Goal: Task Accomplishment & Management: Use online tool/utility

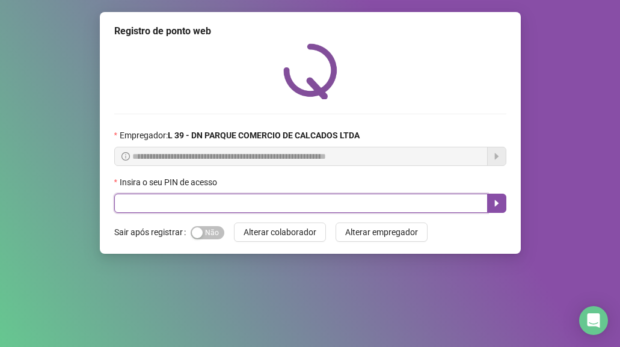
click at [257, 207] on input "text" at bounding box center [300, 203] width 373 height 19
type input "*****"
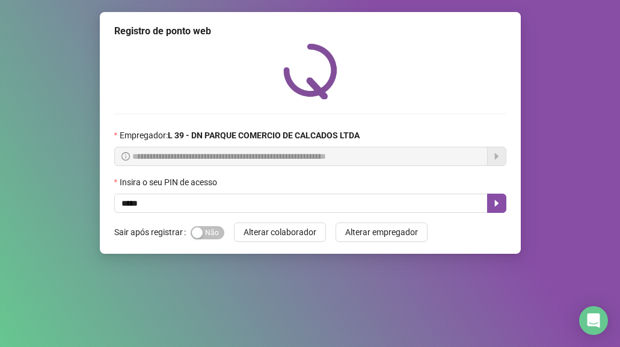
click at [218, 224] on div "Sim Não" at bounding box center [208, 231] width 34 height 19
click at [213, 236] on span "Sim Não" at bounding box center [208, 232] width 34 height 13
click at [500, 201] on icon "caret-right" at bounding box center [497, 203] width 10 height 10
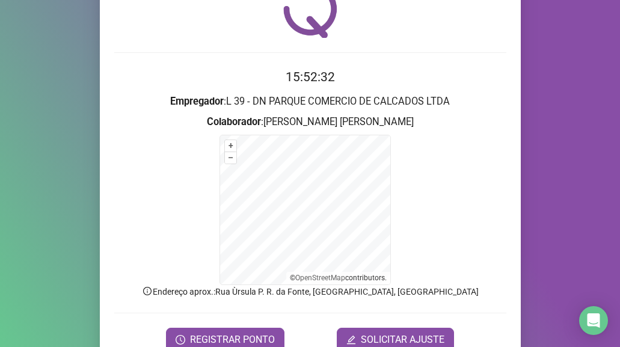
scroll to position [119, 0]
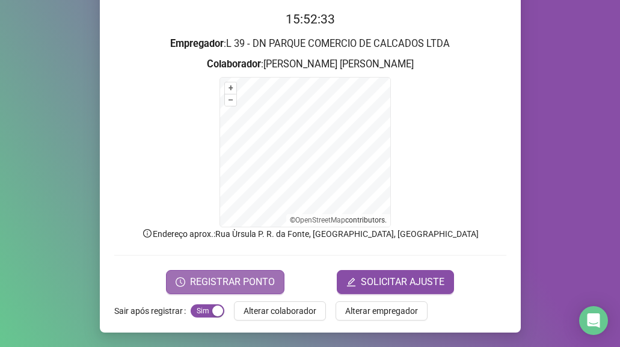
click at [201, 275] on span "REGISTRAR PONTO" at bounding box center [232, 282] width 85 height 14
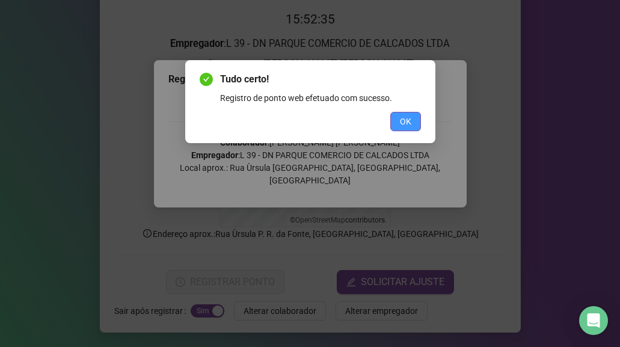
click at [416, 124] on button "OK" at bounding box center [405, 121] width 31 height 19
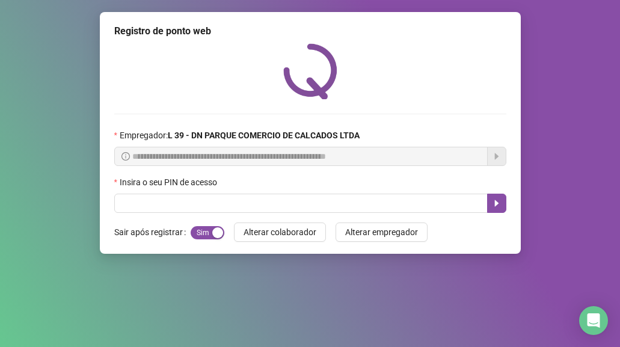
scroll to position [0, 0]
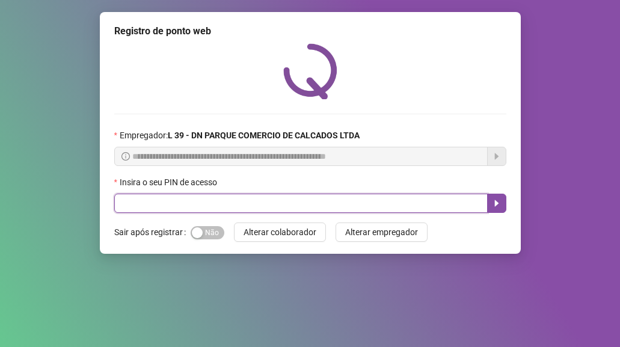
click at [190, 205] on input "text" at bounding box center [300, 203] width 373 height 19
type input "*****"
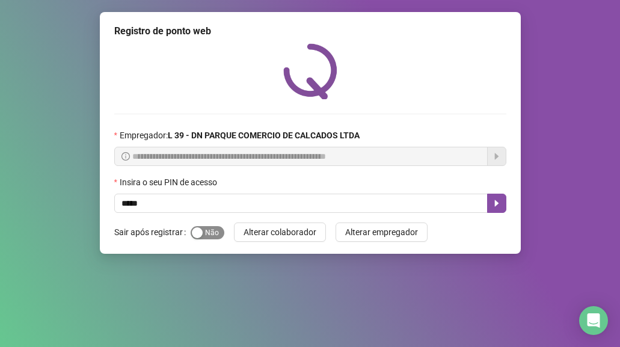
click at [219, 228] on span "Sim Não" at bounding box center [208, 232] width 34 height 13
click at [492, 205] on icon "caret-right" at bounding box center [497, 203] width 10 height 10
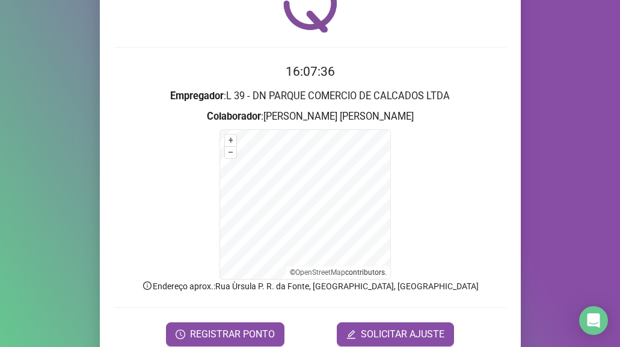
scroll to position [119, 0]
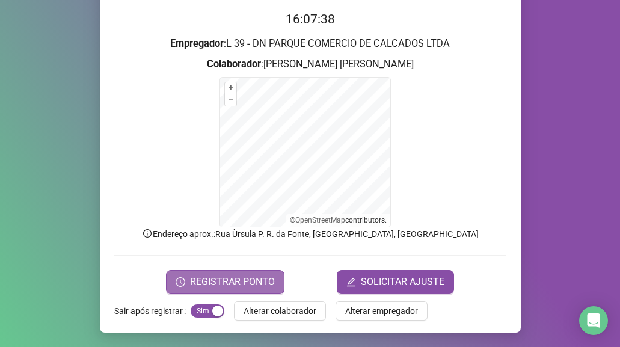
click at [213, 282] on span "REGISTRAR PONTO" at bounding box center [232, 282] width 85 height 14
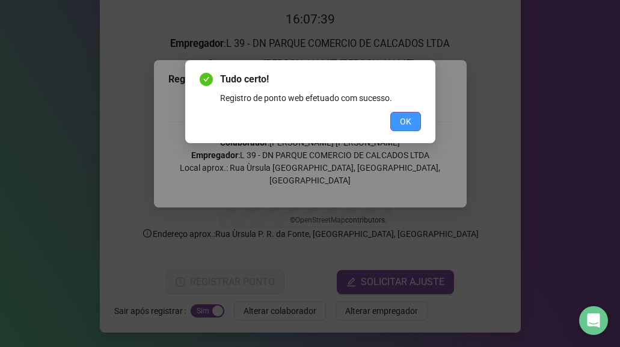
click at [416, 123] on button "OK" at bounding box center [405, 121] width 31 height 19
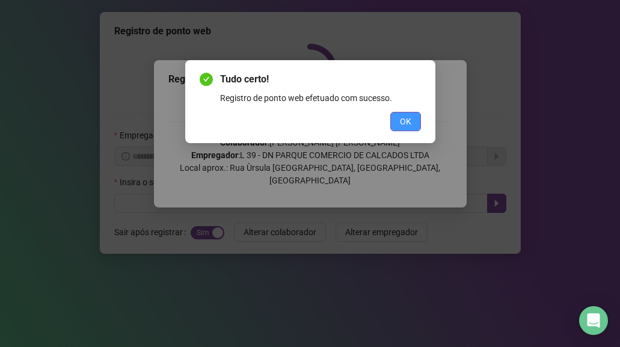
scroll to position [0, 0]
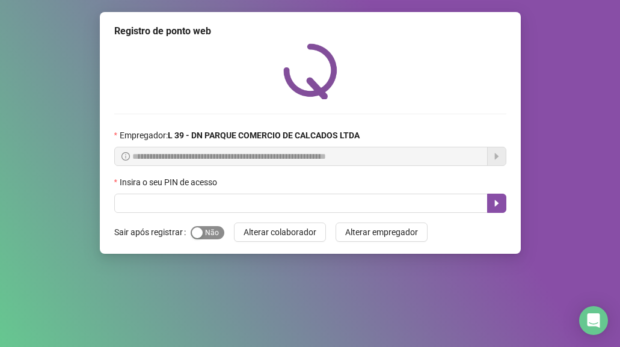
click at [200, 230] on div "button" at bounding box center [197, 232] width 11 height 11
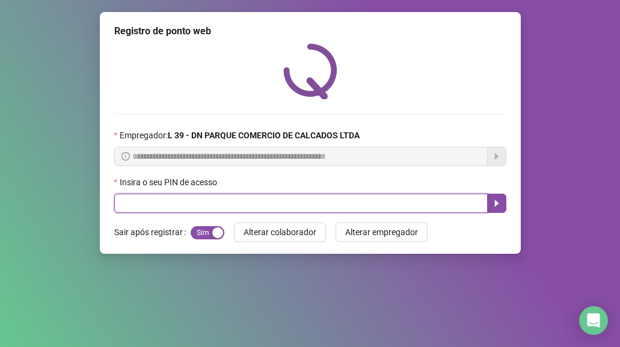
click at [171, 206] on input "text" at bounding box center [300, 203] width 373 height 19
type input "*****"
click at [487, 201] on button "button" at bounding box center [496, 203] width 19 height 19
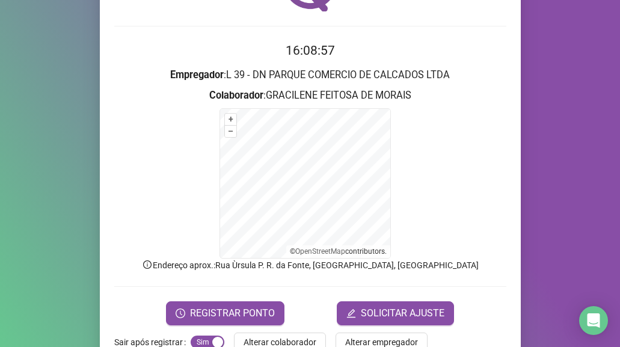
scroll to position [119, 0]
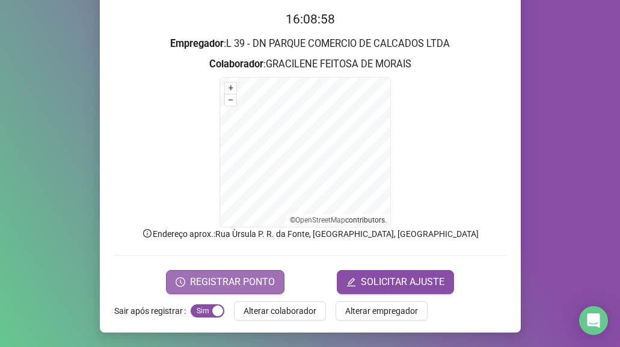
click at [240, 279] on span "REGISTRAR PONTO" at bounding box center [232, 282] width 85 height 14
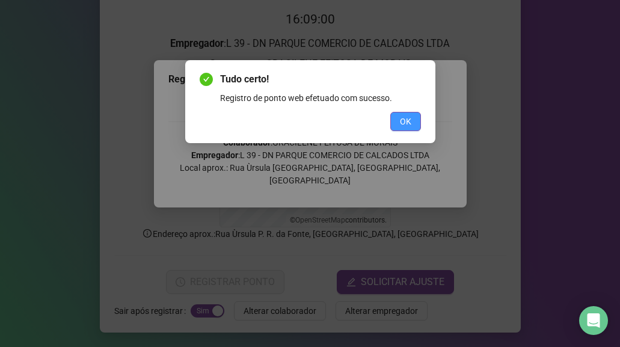
click at [403, 115] on span "OK" at bounding box center [405, 121] width 11 height 13
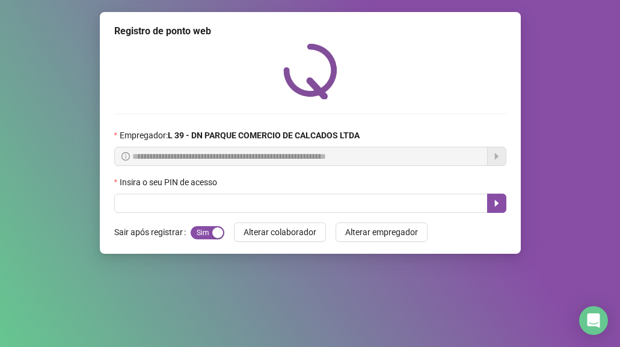
scroll to position [0, 0]
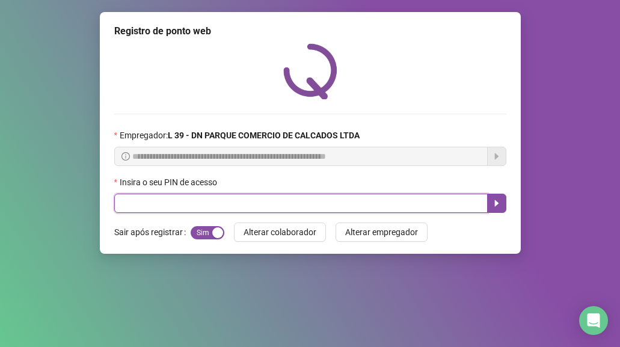
click at [156, 194] on input "text" at bounding box center [300, 203] width 373 height 19
type input "*****"
click at [494, 197] on button "button" at bounding box center [496, 203] width 19 height 19
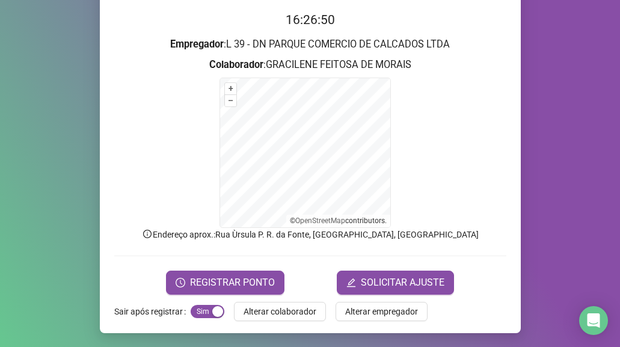
scroll to position [119, 0]
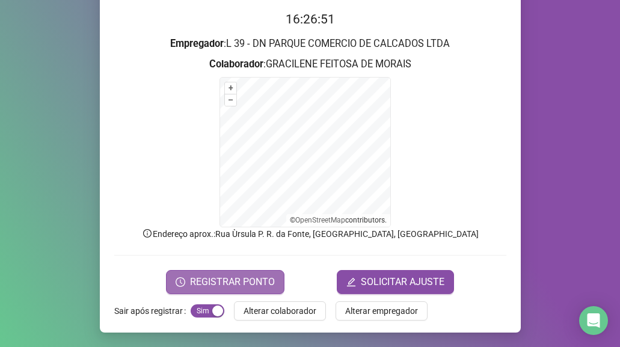
click at [229, 280] on span "REGISTRAR PONTO" at bounding box center [232, 282] width 85 height 14
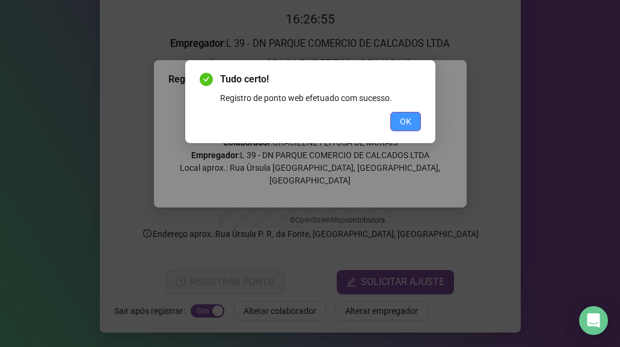
drag, startPoint x: 405, startPoint y: 122, endPoint x: 394, endPoint y: 130, distance: 13.2
click at [402, 126] on span "OK" at bounding box center [405, 121] width 11 height 13
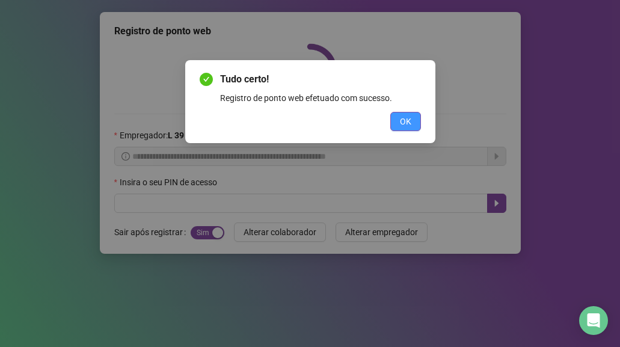
scroll to position [0, 0]
